Goal: Task Accomplishment & Management: Manage account settings

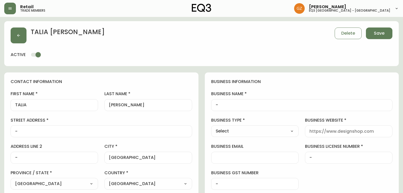
select select "QC"
select select "CA"
select select "CA_FR"
select select "cjw10z96t00bn6gs0dfqi5bhz"
select select "false"
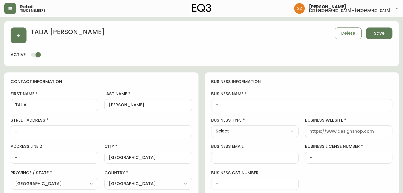
click at [376, 26] on div "[PERSON_NAME] Delete Save active" at bounding box center [201, 43] width 394 height 45
click at [377, 32] on span "Save" at bounding box center [379, 33] width 11 height 6
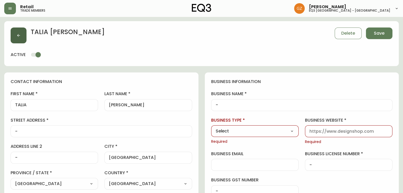
click at [14, 39] on button "button" at bounding box center [19, 36] width 16 height 16
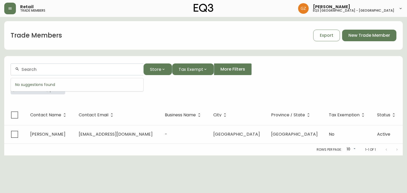
click at [74, 71] on input "text" at bounding box center [80, 69] width 118 height 5
click at [98, 112] on th "Contact Email" at bounding box center [117, 115] width 86 height 20
drag, startPoint x: 61, startPoint y: 84, endPoint x: 59, endPoint y: 85, distance: 3.1
click at [60, 85] on button "button" at bounding box center [57, 87] width 11 height 11
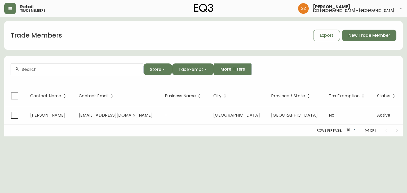
click at [57, 85] on form "Store Tax Exempt More Filters" at bounding box center [203, 71] width 398 height 29
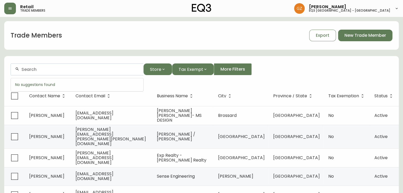
click at [83, 71] on input "text" at bounding box center [80, 69] width 118 height 5
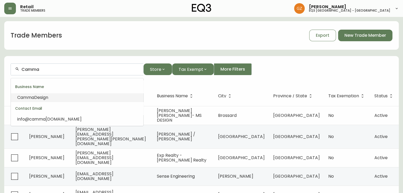
click at [42, 100] on span "Design" at bounding box center [41, 98] width 14 height 6
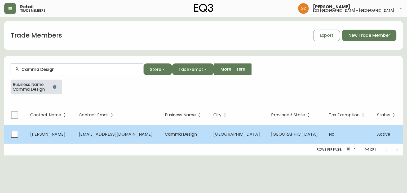
type input "Camma Design"
click at [65, 135] on span "[PERSON_NAME]" at bounding box center [47, 134] width 35 height 6
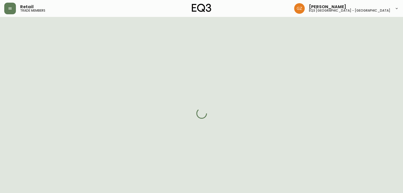
select select "QC"
select select "CA"
select select "CA_FR"
select select "Other"
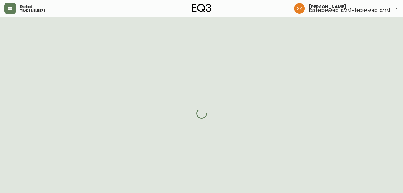
select select "cjw10z96t00cw6gs04aeyfqxf"
select select "false"
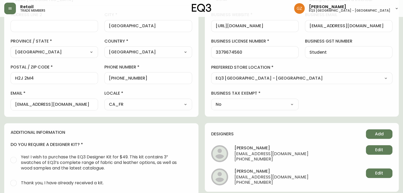
scroll to position [79, 0]
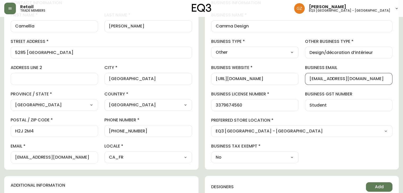
drag, startPoint x: 366, startPoint y: 77, endPoint x: 290, endPoint y: 74, distance: 75.8
click at [290, 74] on div "business information business name Camma Design business type Other Select Inte…" at bounding box center [302, 82] width 194 height 176
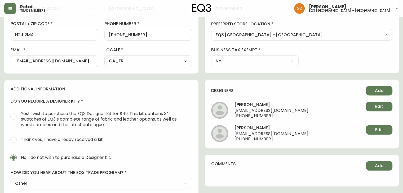
scroll to position [238, 0]
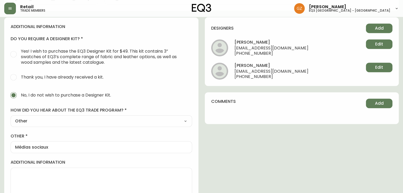
drag, startPoint x: 280, startPoint y: 37, endPoint x: 232, endPoint y: 42, distance: 47.9
click at [232, 42] on div "designers Add [PERSON_NAME] [EMAIL_ADDRESS][DOMAIN_NAME] [PHONE_NUMBER] Edit [P…" at bounding box center [302, 51] width 194 height 69
copy h4 "[PERSON_NAME]"
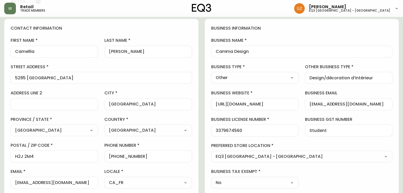
scroll to position [53, 0]
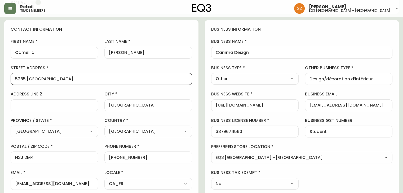
drag, startPoint x: 58, startPoint y: 77, endPoint x: 1, endPoint y: 67, distance: 57.8
click at [1, 67] on main "[PERSON_NAME] Added: [DATE] 3:19 pm Delete Save active contact information firs…" at bounding box center [201, 178] width 403 height 429
drag, startPoint x: 40, startPoint y: 160, endPoint x: 0, endPoint y: 154, distance: 40.1
click at [0, 154] on main "[PERSON_NAME] Added: [DATE] 3:19 pm Delete Save active contact information firs…" at bounding box center [201, 178] width 403 height 429
click at [25, 157] on input "H2J 2M4" at bounding box center [54, 157] width 78 height 5
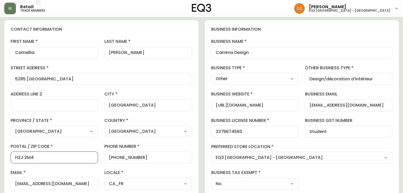
click at [25, 157] on input "H2J 2M4" at bounding box center [54, 157] width 78 height 5
click at [287, 35] on div "business information business name Camma Design business type Other Select Inte…" at bounding box center [302, 108] width 194 height 176
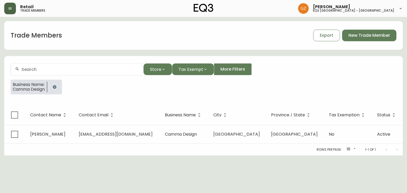
click at [8, 11] on button "button" at bounding box center [10, 9] width 12 height 12
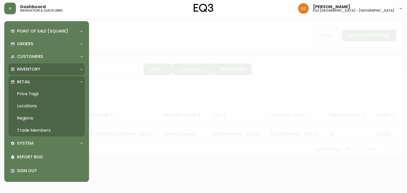
click at [38, 72] on p "Inventory" at bounding box center [28, 69] width 23 height 6
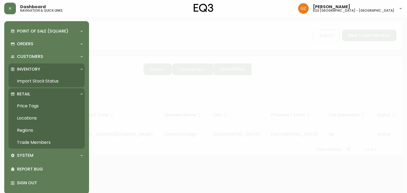
click at [39, 72] on div "Inventory" at bounding box center [46, 70] width 76 height 12
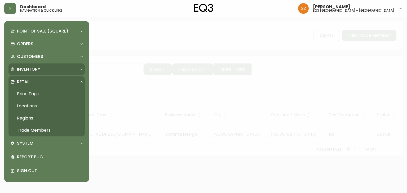
click at [39, 72] on div "Inventory" at bounding box center [46, 70] width 76 height 12
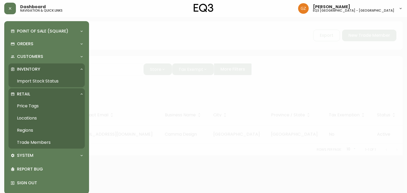
click at [39, 82] on link "Import Stock Status" at bounding box center [46, 81] width 76 height 12
